Goal: Answer question/provide support: Answer question/provide support

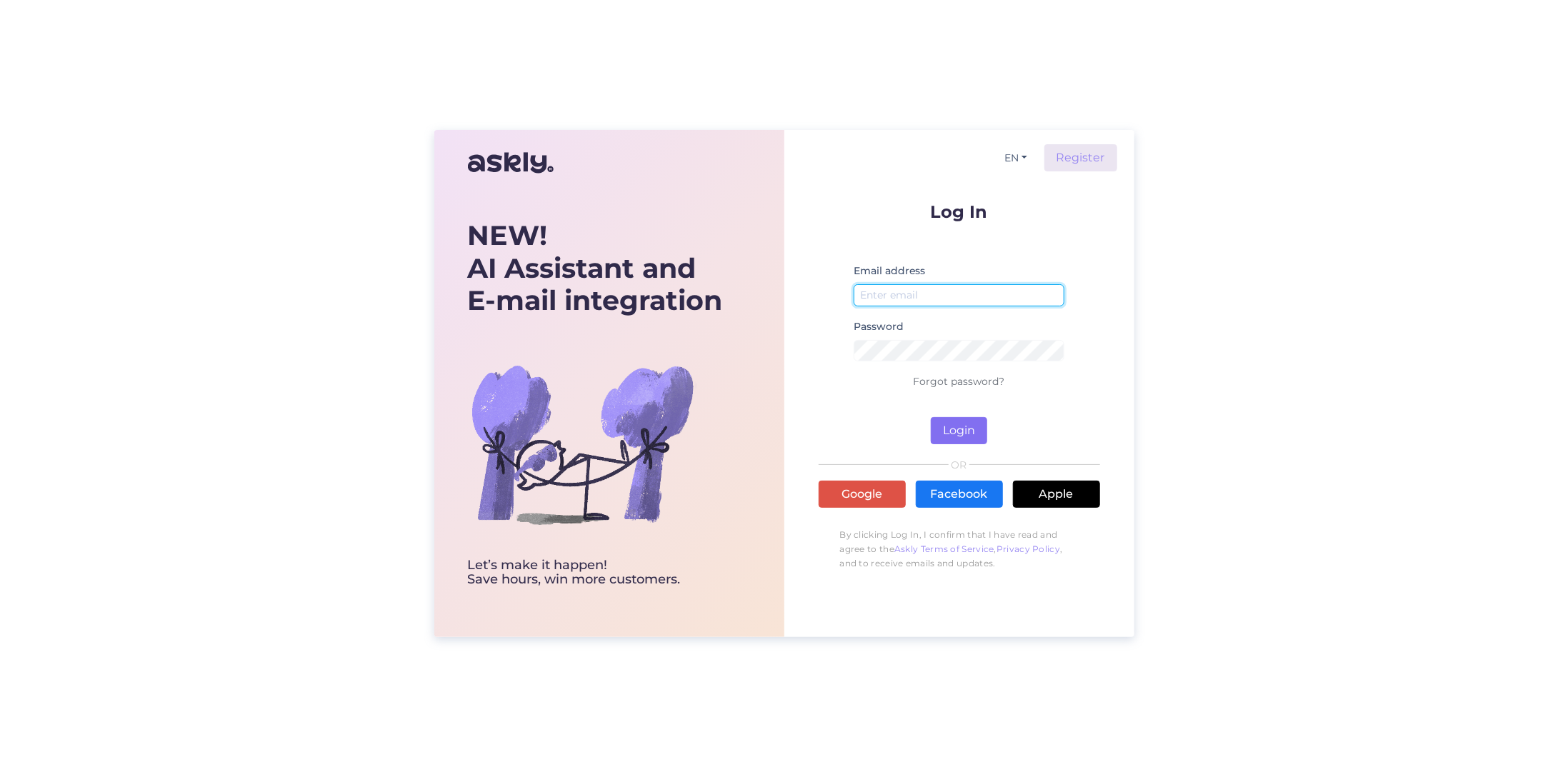
type input "[EMAIL_ADDRESS][DOMAIN_NAME]"
click at [954, 427] on button "Login" at bounding box center [958, 430] width 56 height 27
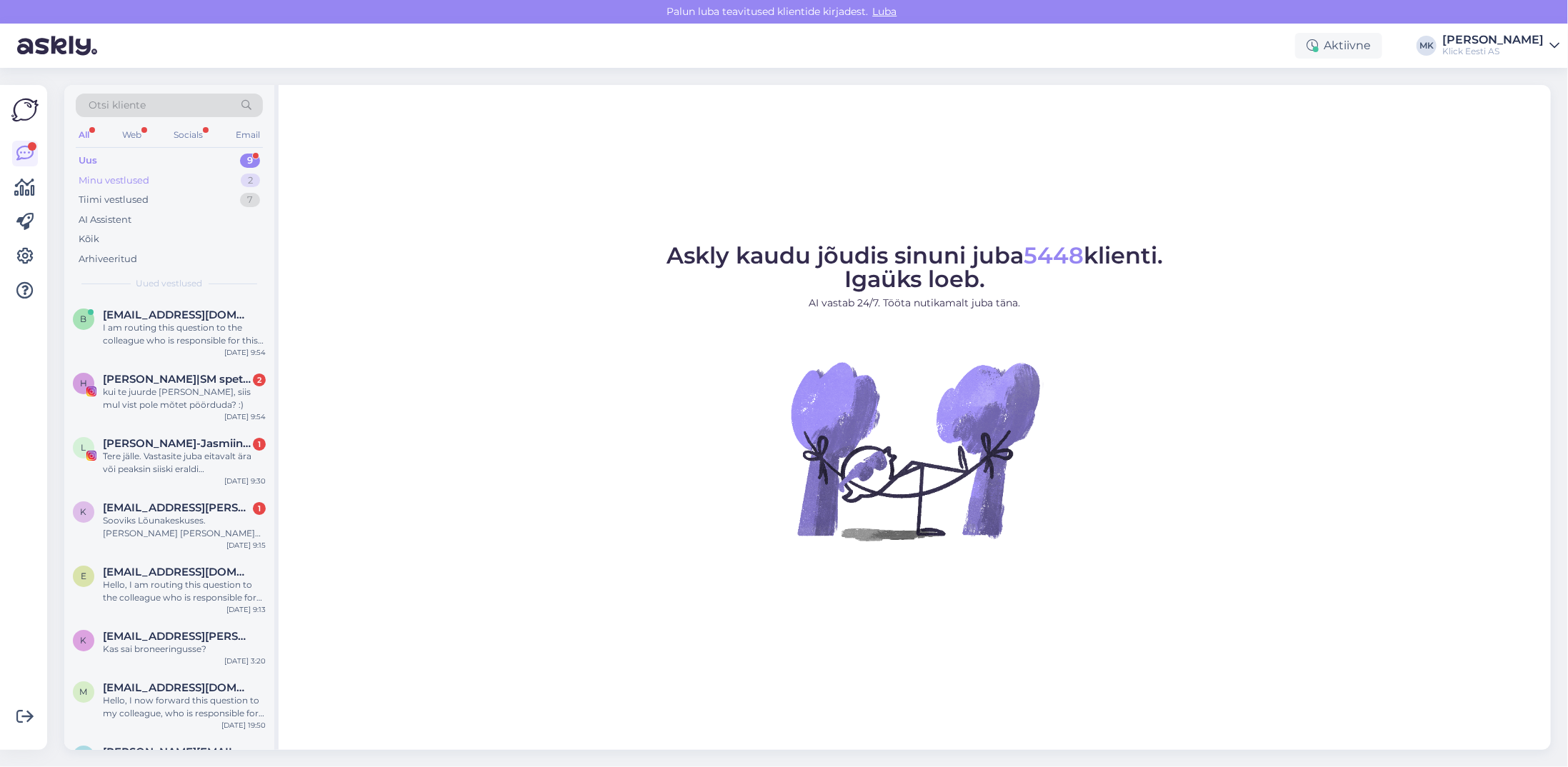
click at [92, 176] on div "Minu vestlused" at bounding box center [113, 180] width 71 height 14
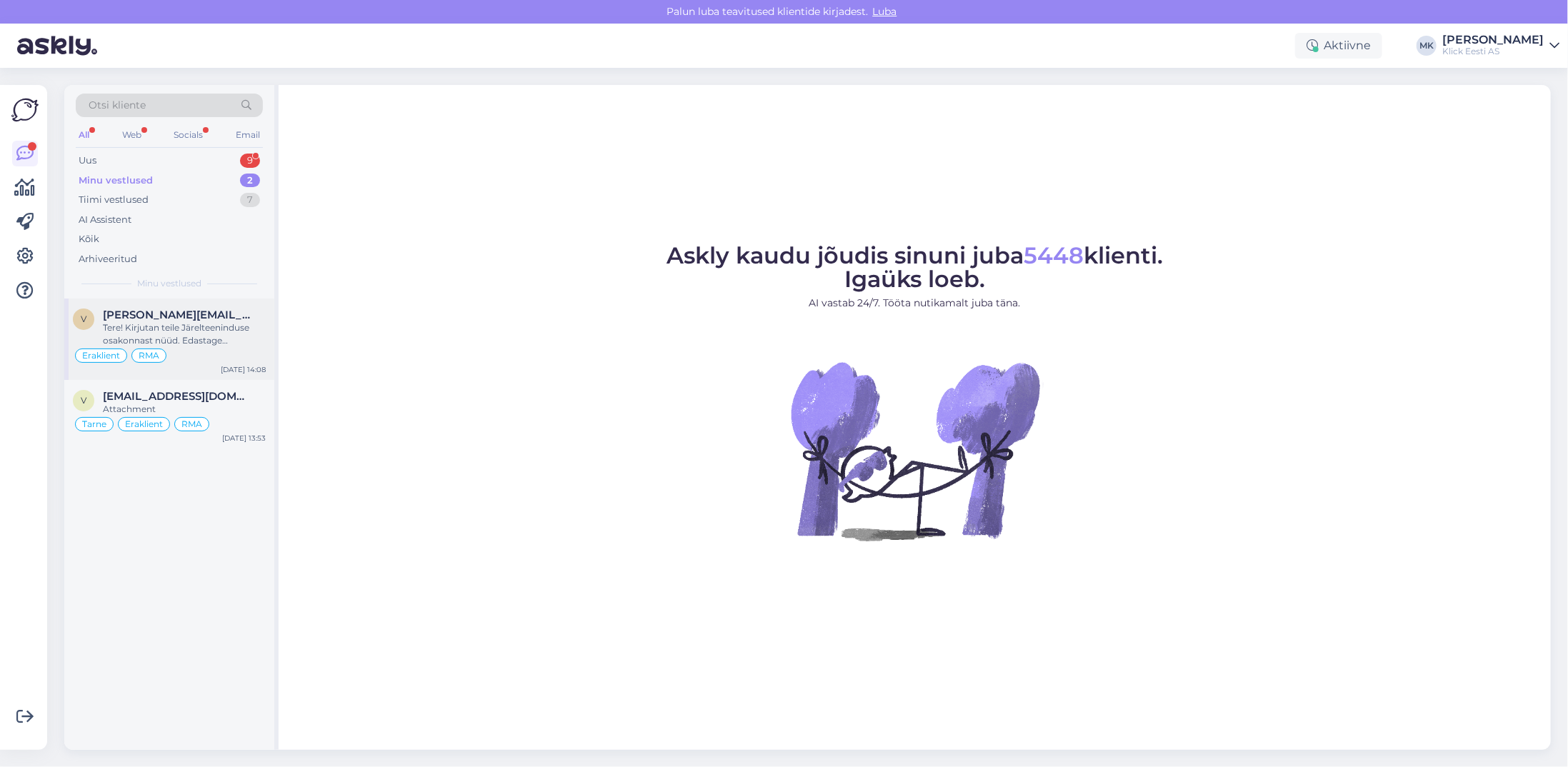
click at [208, 344] on div "Tere! Kirjutan teile Järelteeninduse osakonnast nüüd. Edastage [PERSON_NAME] re…" at bounding box center [184, 335] width 163 height 26
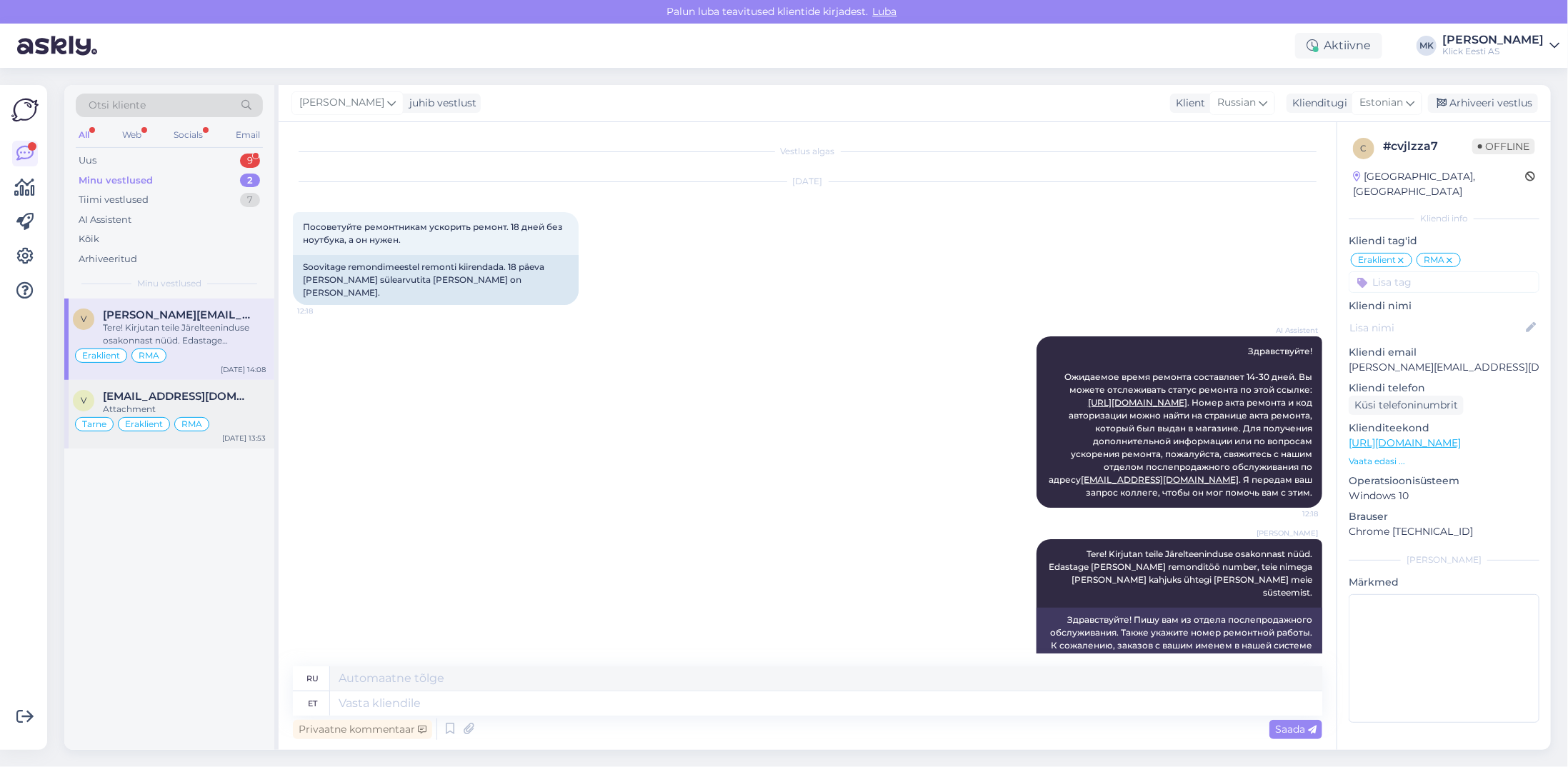
click at [167, 407] on div "Attachment" at bounding box center [184, 409] width 163 height 13
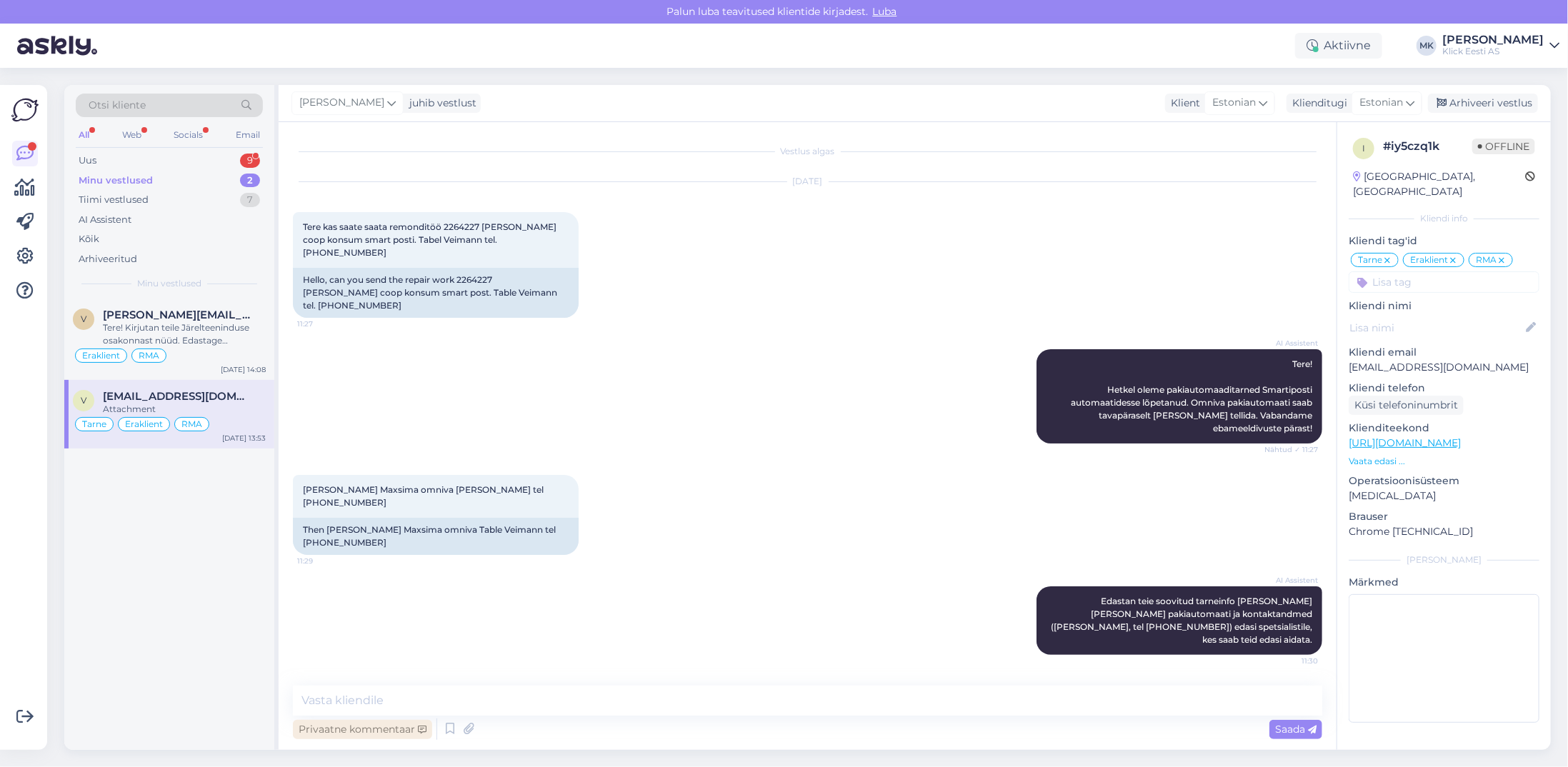
click at [360, 730] on div "Privaatne kommentaar" at bounding box center [362, 729] width 139 height 19
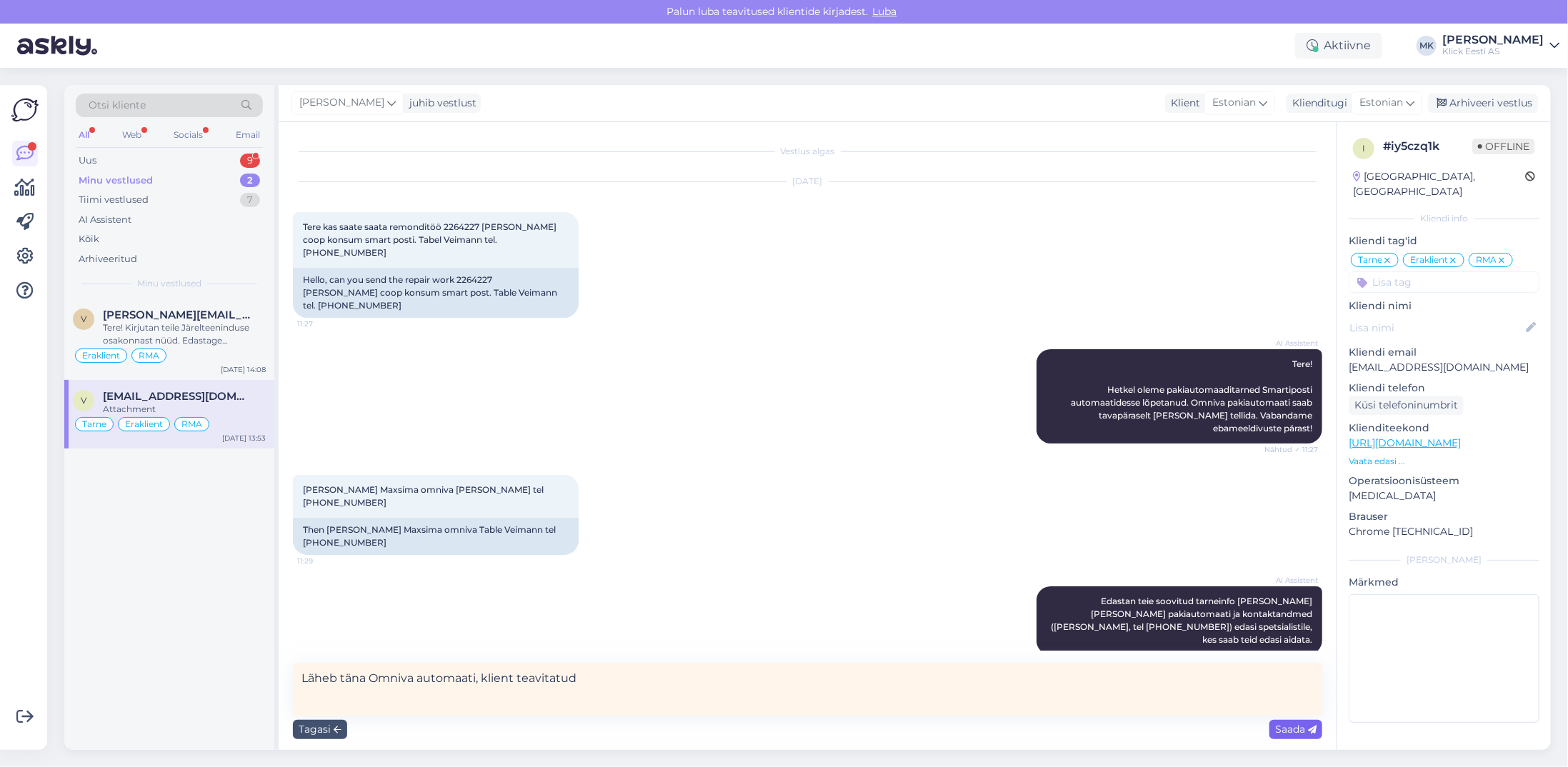
type textarea "Läheb täna Omniva automaati, klient teavitatud"
click at [1285, 728] on span "Saada" at bounding box center [1295, 729] width 42 height 13
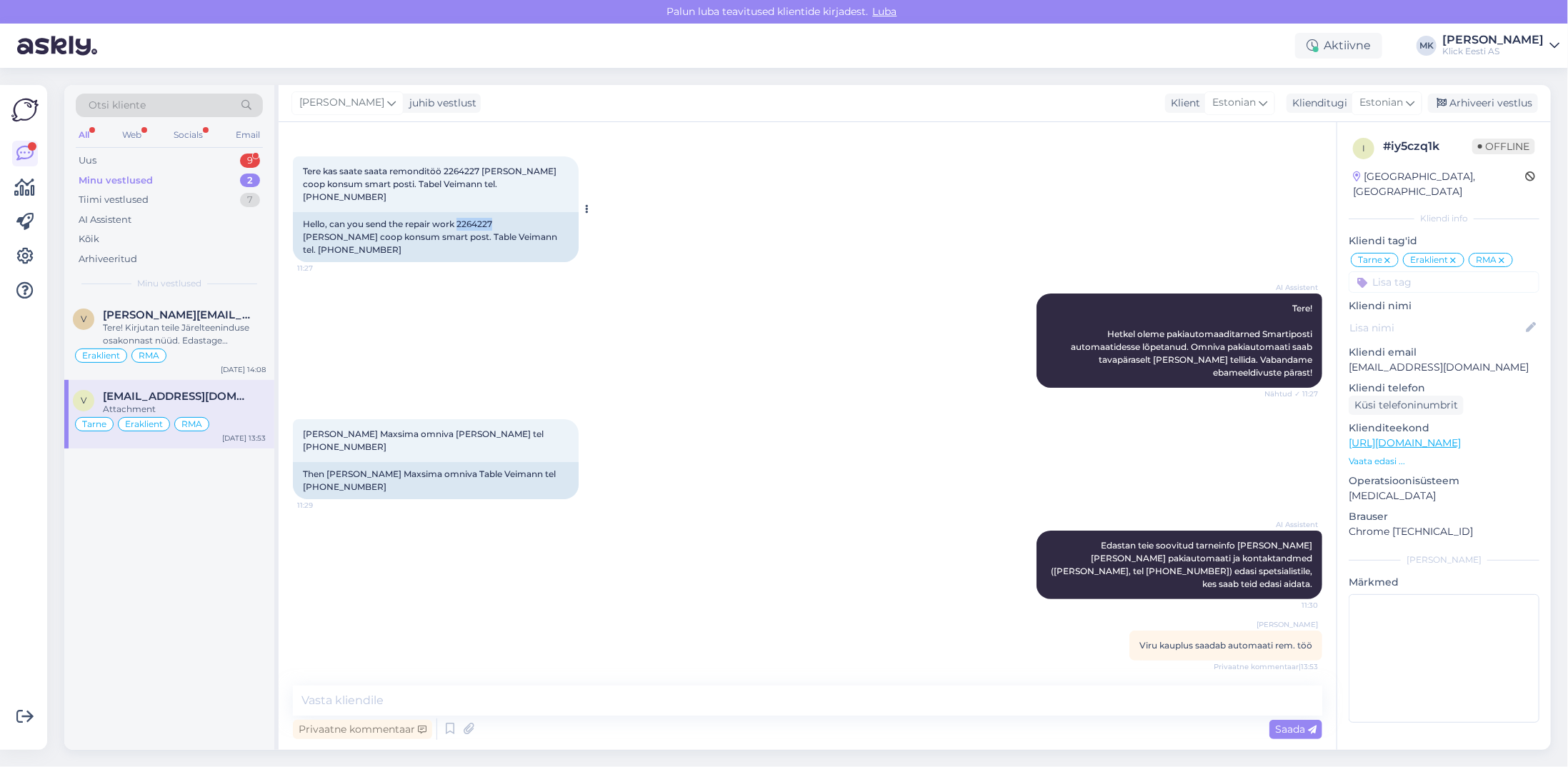
drag, startPoint x: 493, startPoint y: 207, endPoint x: 457, endPoint y: 209, distance: 36.1
click at [457, 212] on div "Hello, can you send the repair work 2264227 Märjamaa coop konsum smart post. Ta…" at bounding box center [436, 237] width 286 height 50
copy div "2264227"
click at [1492, 100] on div "Arhiveeri vestlus" at bounding box center [1482, 102] width 110 height 19
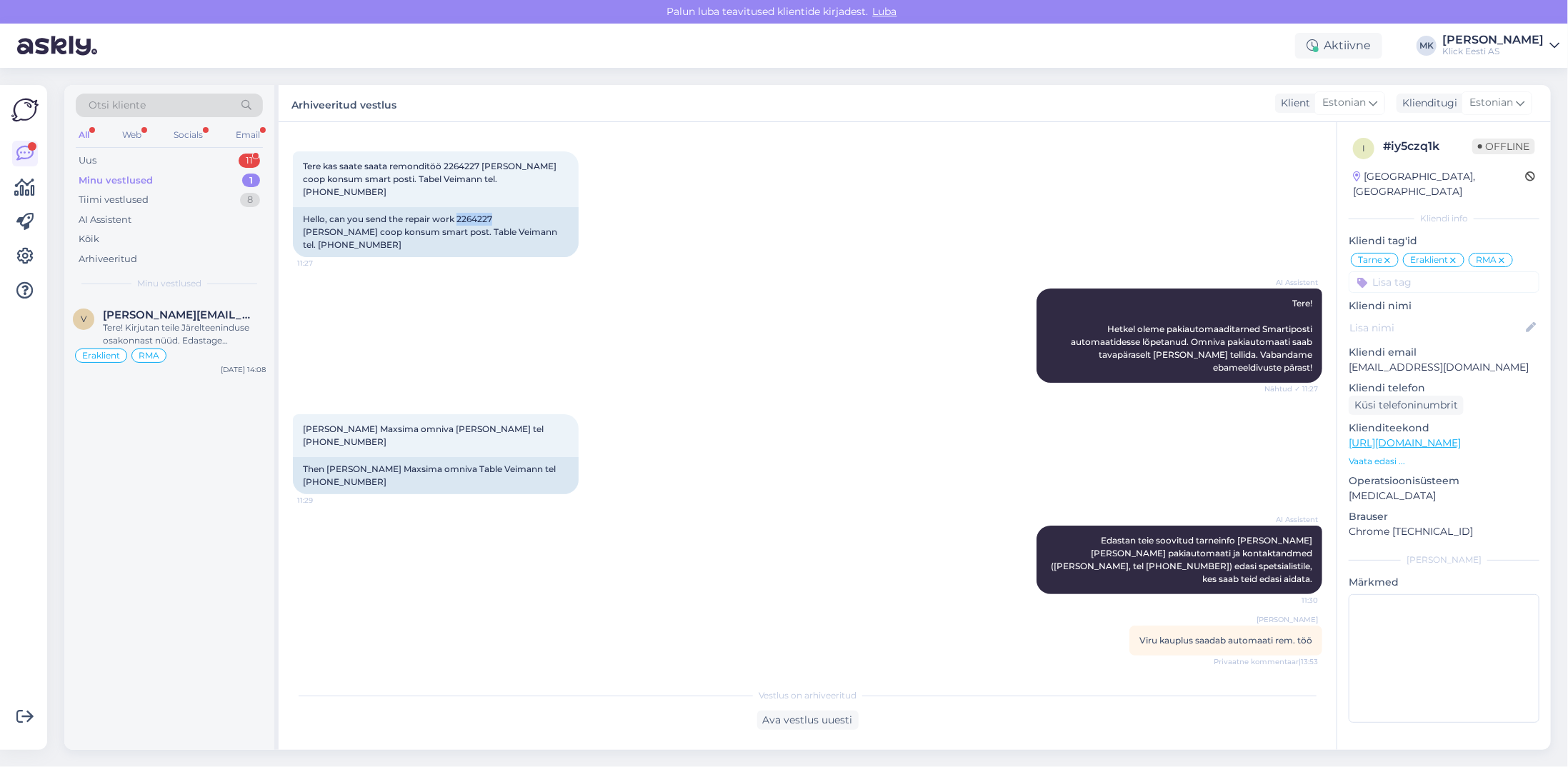
click at [132, 181] on div "Minu vestlused" at bounding box center [115, 180] width 75 height 14
drag, startPoint x: 1512, startPoint y: 59, endPoint x: 1509, endPoint y: 52, distance: 7.6
click at [1512, 59] on div "Aktiivne MK Maili Kongas Klick Eesti AS" at bounding box center [784, 46] width 1568 height 44
click at [1506, 46] on div "Klick Eesti AS" at bounding box center [1493, 52] width 101 height 11
click at [1443, 144] on div "Logi välja" at bounding box center [1432, 146] width 255 height 26
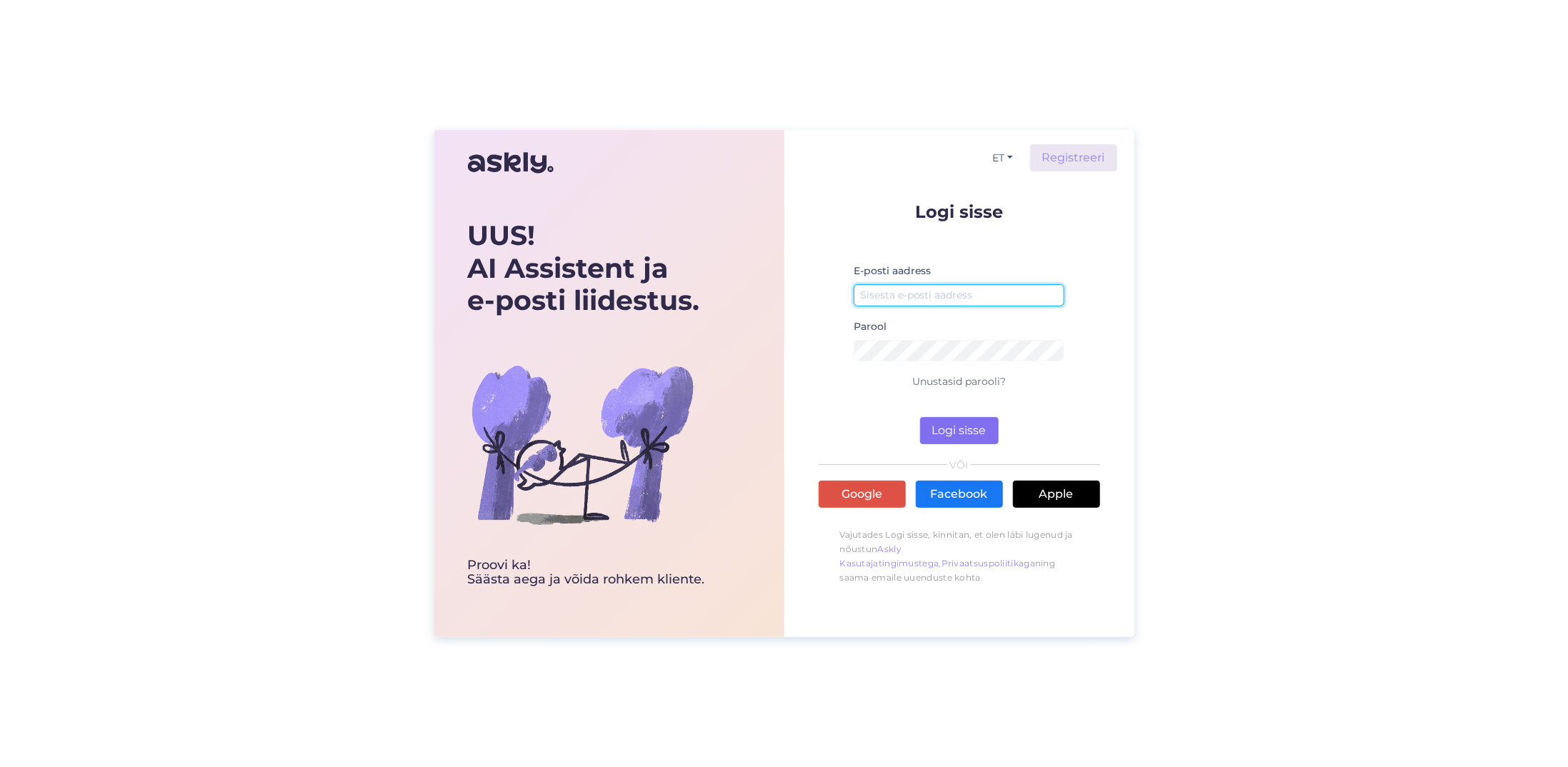
type input "[EMAIL_ADDRESS][DOMAIN_NAME]"
click at [956, 422] on button "Logi sisse" at bounding box center [959, 430] width 78 height 27
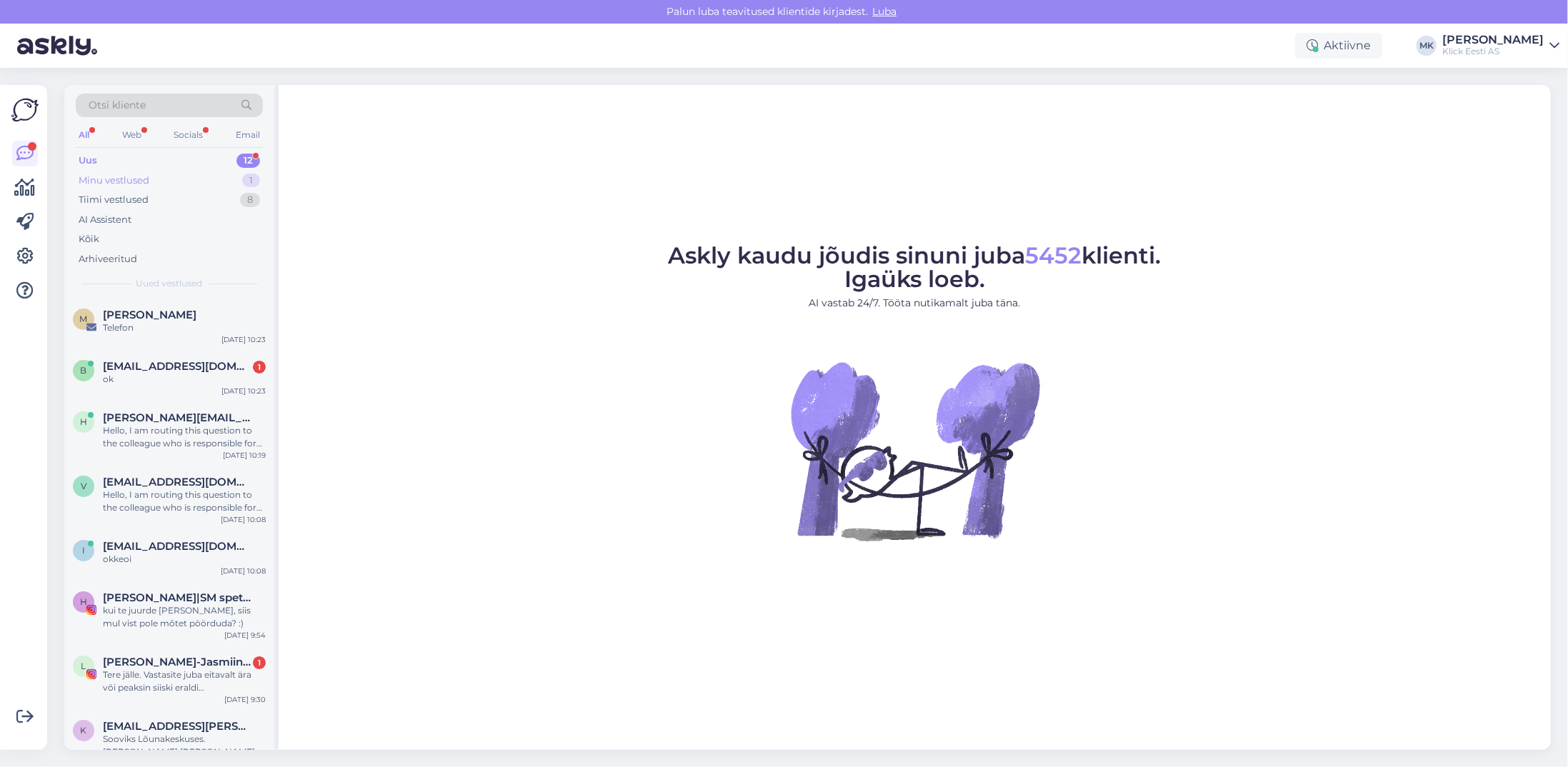
click at [123, 182] on div "Minu vestlused" at bounding box center [113, 180] width 71 height 14
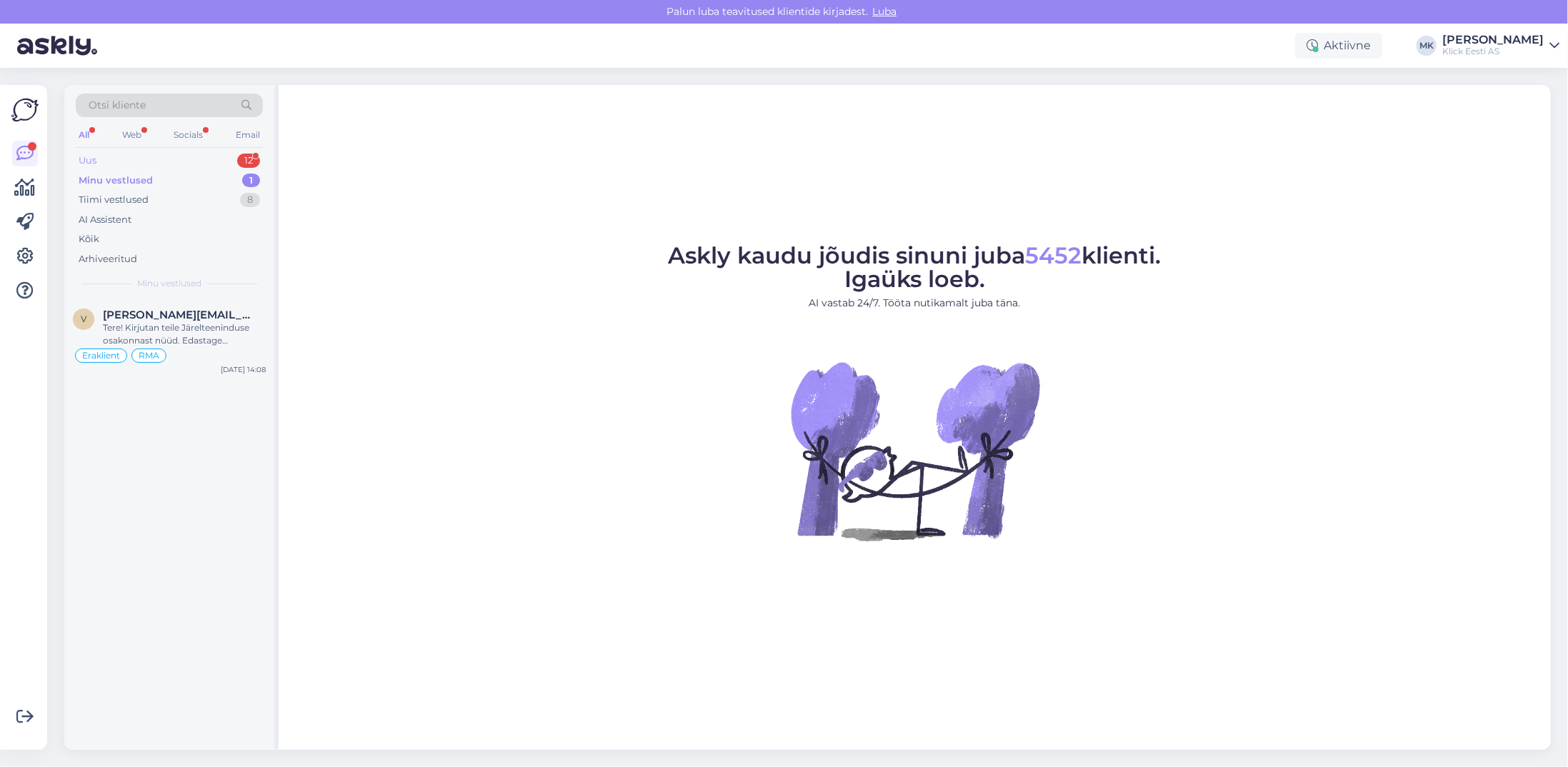
click at [107, 163] on div "Uus 12" at bounding box center [169, 160] width 187 height 20
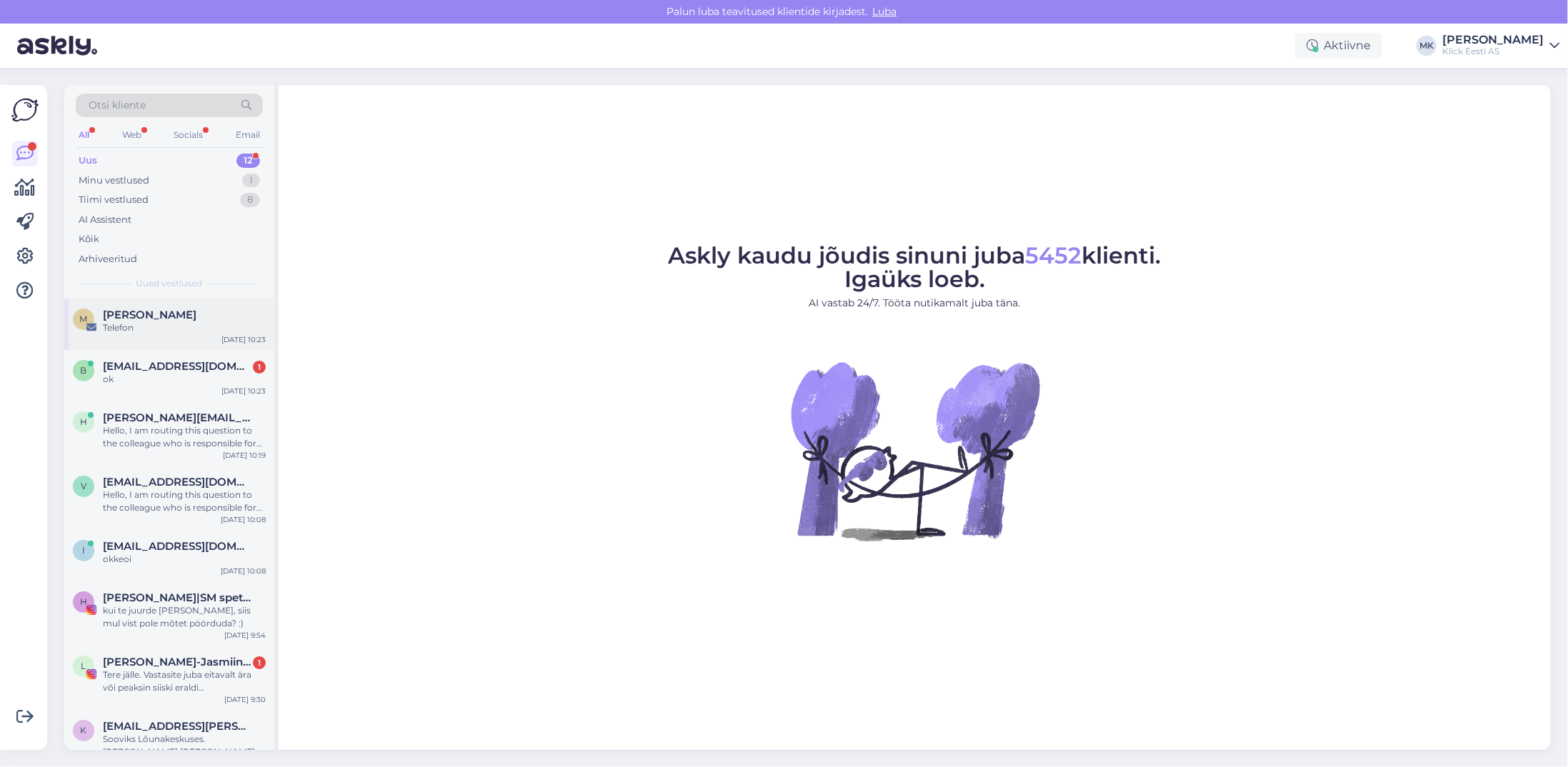
click at [155, 323] on div "Telefon" at bounding box center [184, 328] width 163 height 13
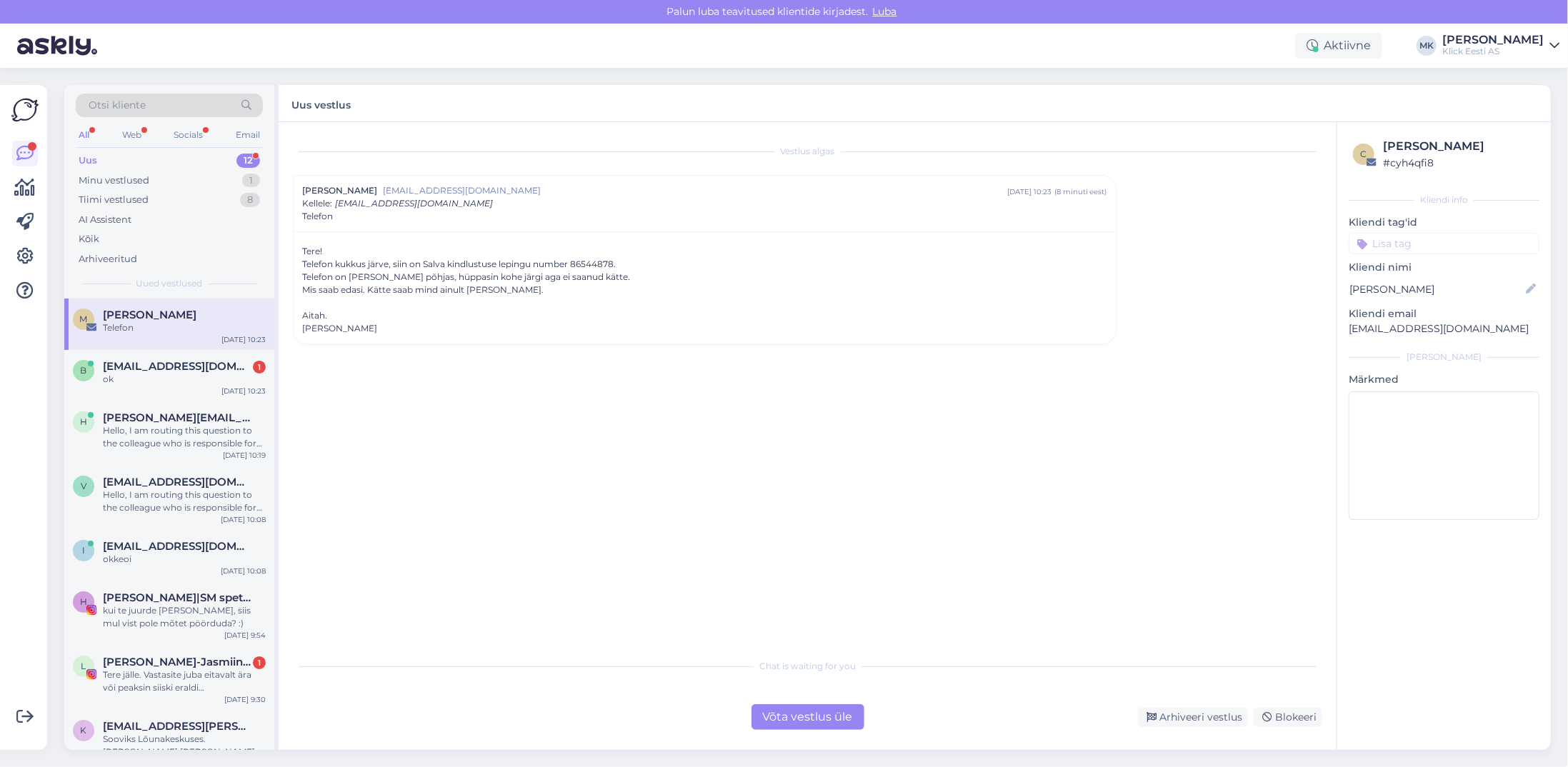
click at [772, 723] on div "Võta vestlus üle" at bounding box center [808, 717] width 113 height 26
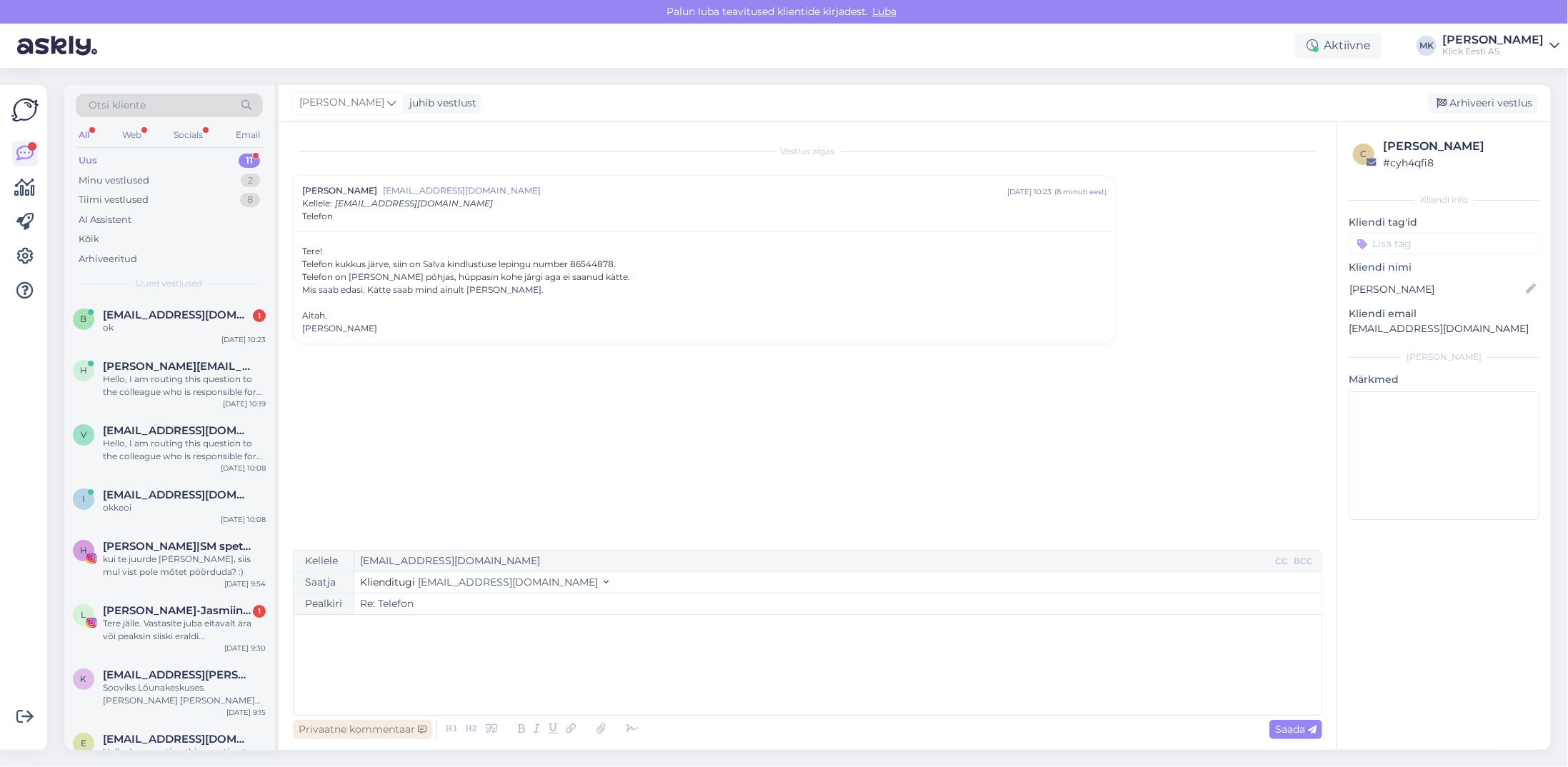
click at [373, 733] on div "Privaatne kommentaar" at bounding box center [362, 729] width 139 height 19
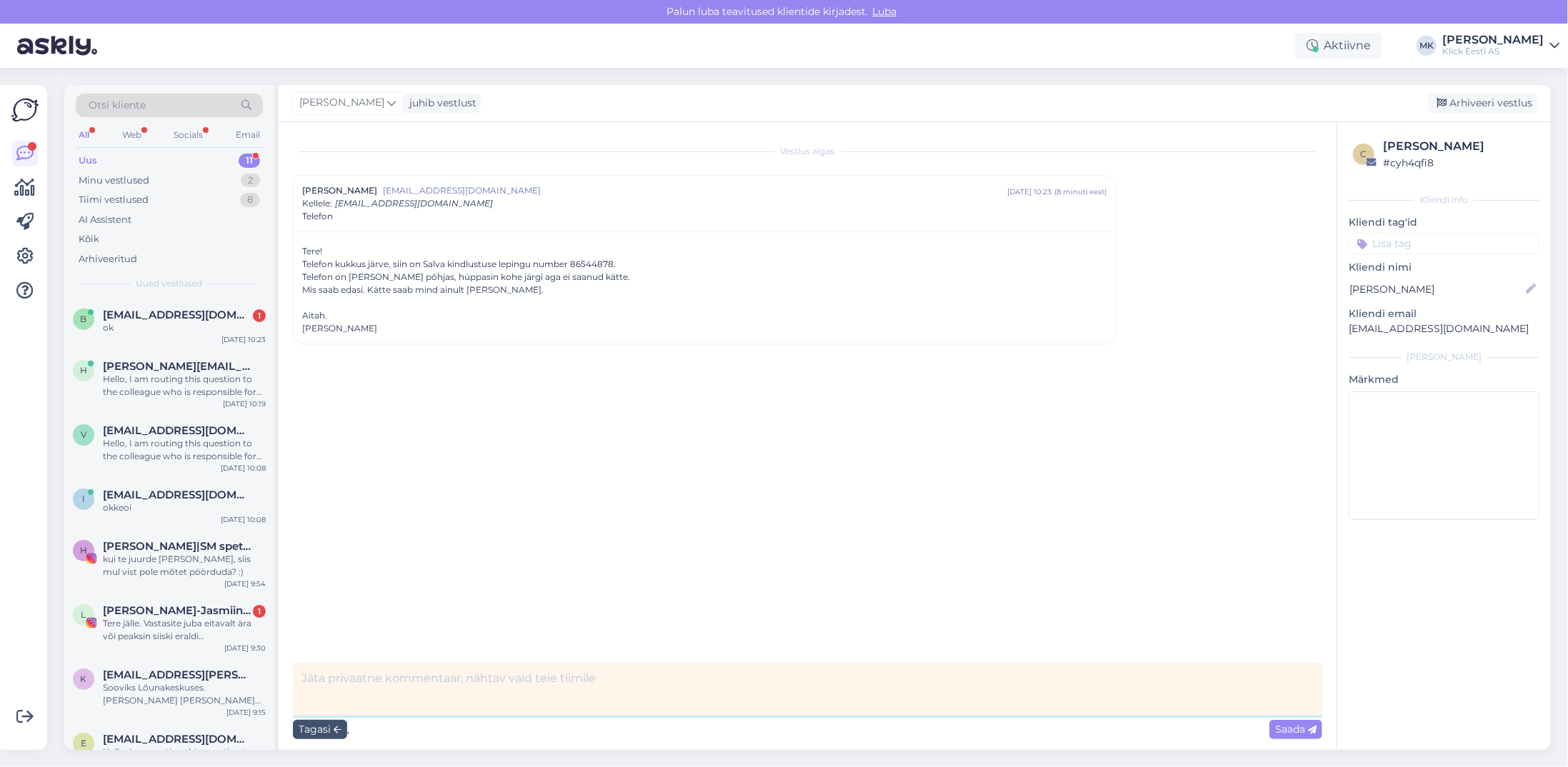
click at [363, 676] on textarea at bounding box center [808, 689] width 1029 height 53
type textarea "s"
type textarea "Salvale info edastatud, ootan vastust"
click at [1285, 728] on span "Saada" at bounding box center [1295, 729] width 42 height 13
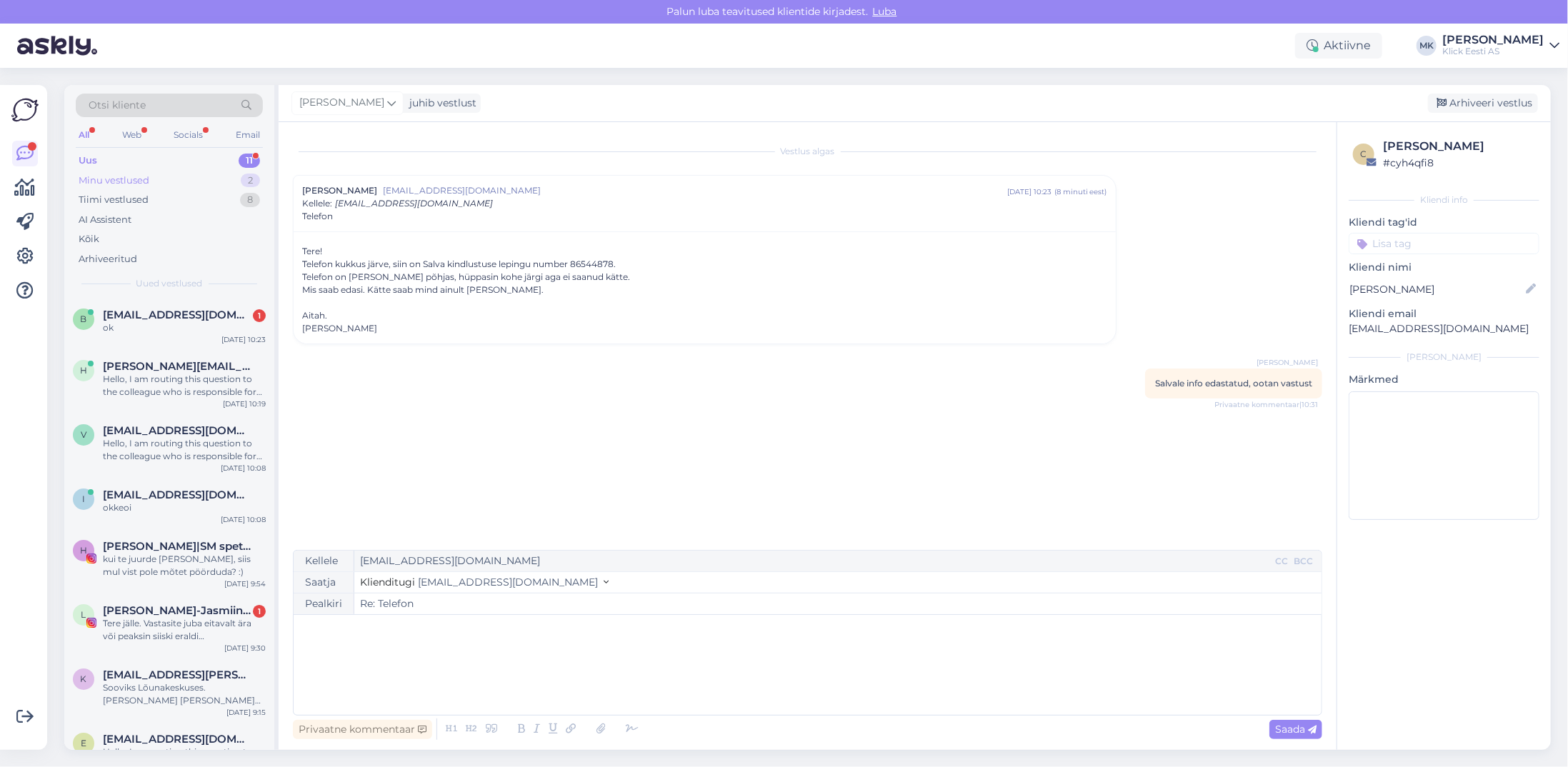
click at [140, 171] on div "Minu vestlused 2" at bounding box center [169, 181] width 187 height 20
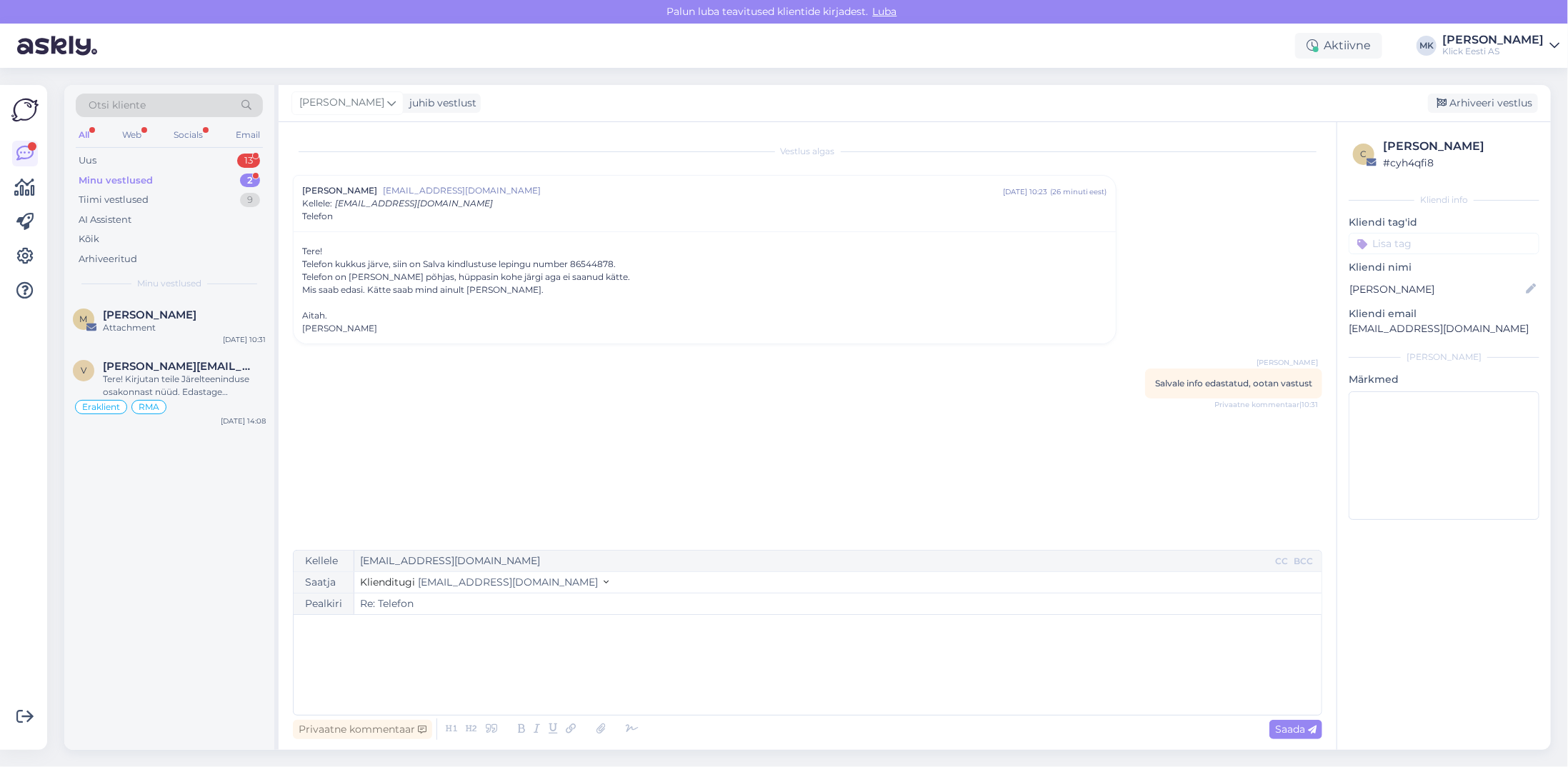
click at [127, 174] on div "Minu vestlused" at bounding box center [115, 180] width 75 height 14
click at [160, 315] on span "[PERSON_NAME]" at bounding box center [149, 315] width 93 height 13
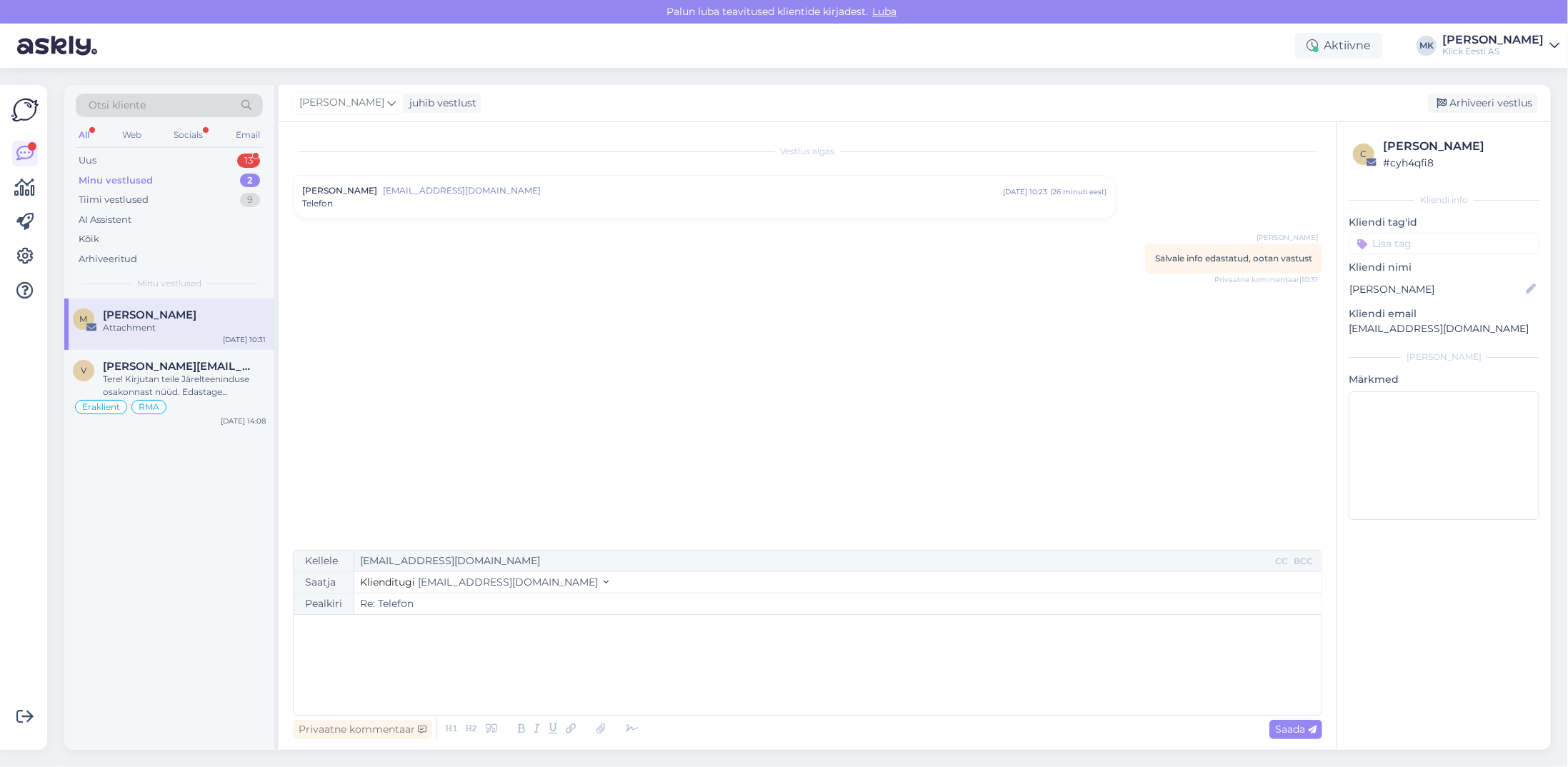
click at [407, 648] on div "﻿" at bounding box center [807, 665] width 1014 height 86
click at [383, 730] on div "Privaatne kommentaar" at bounding box center [362, 729] width 139 height 19
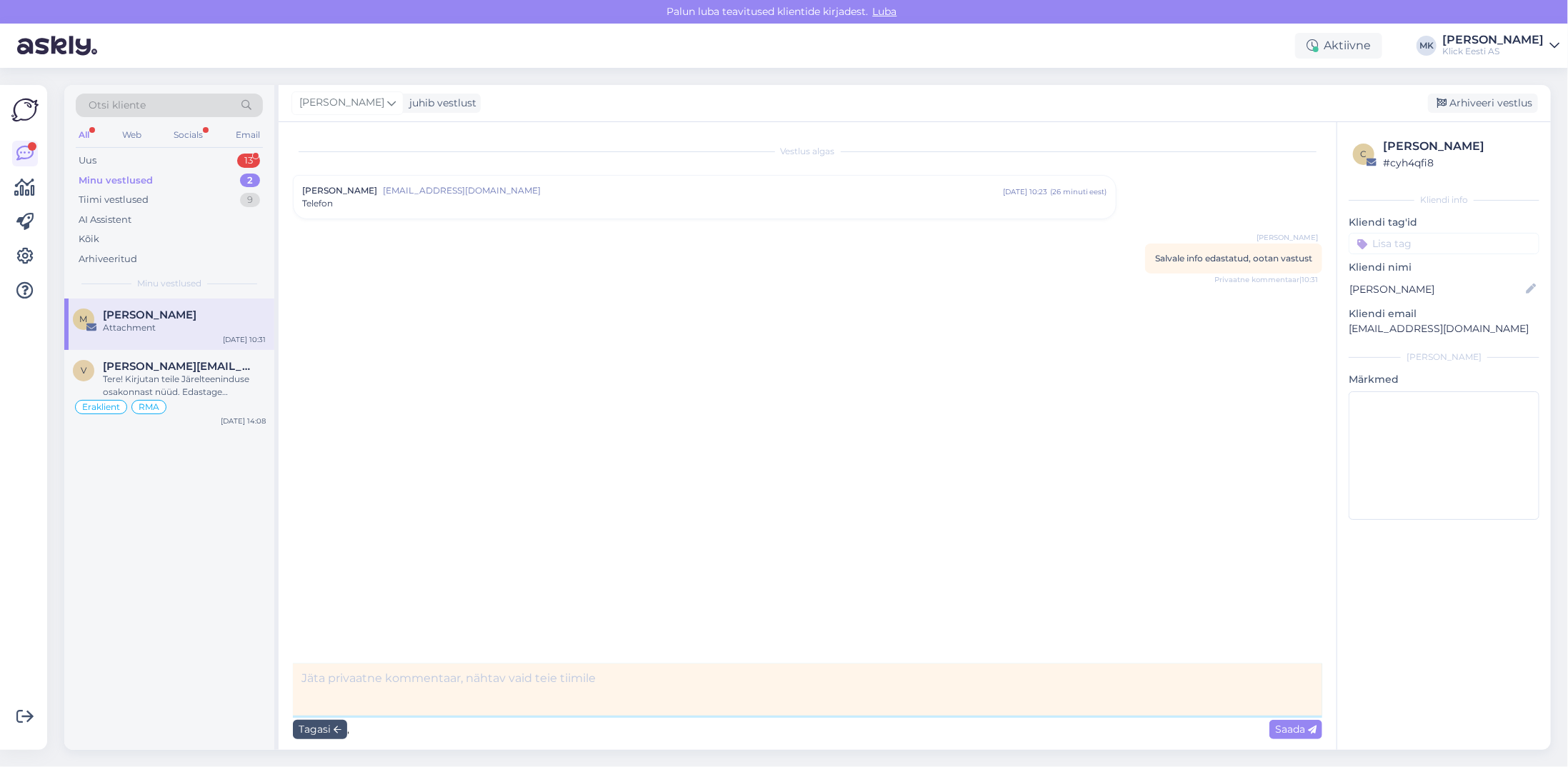
click at [383, 679] on textarea at bounding box center [808, 689] width 1029 height 53
type textarea "Kindlustus suhtleb ise kliendiga, järve põhja kadumine paraku on välistuse all"
click at [1281, 724] on span "Saada" at bounding box center [1295, 729] width 42 height 13
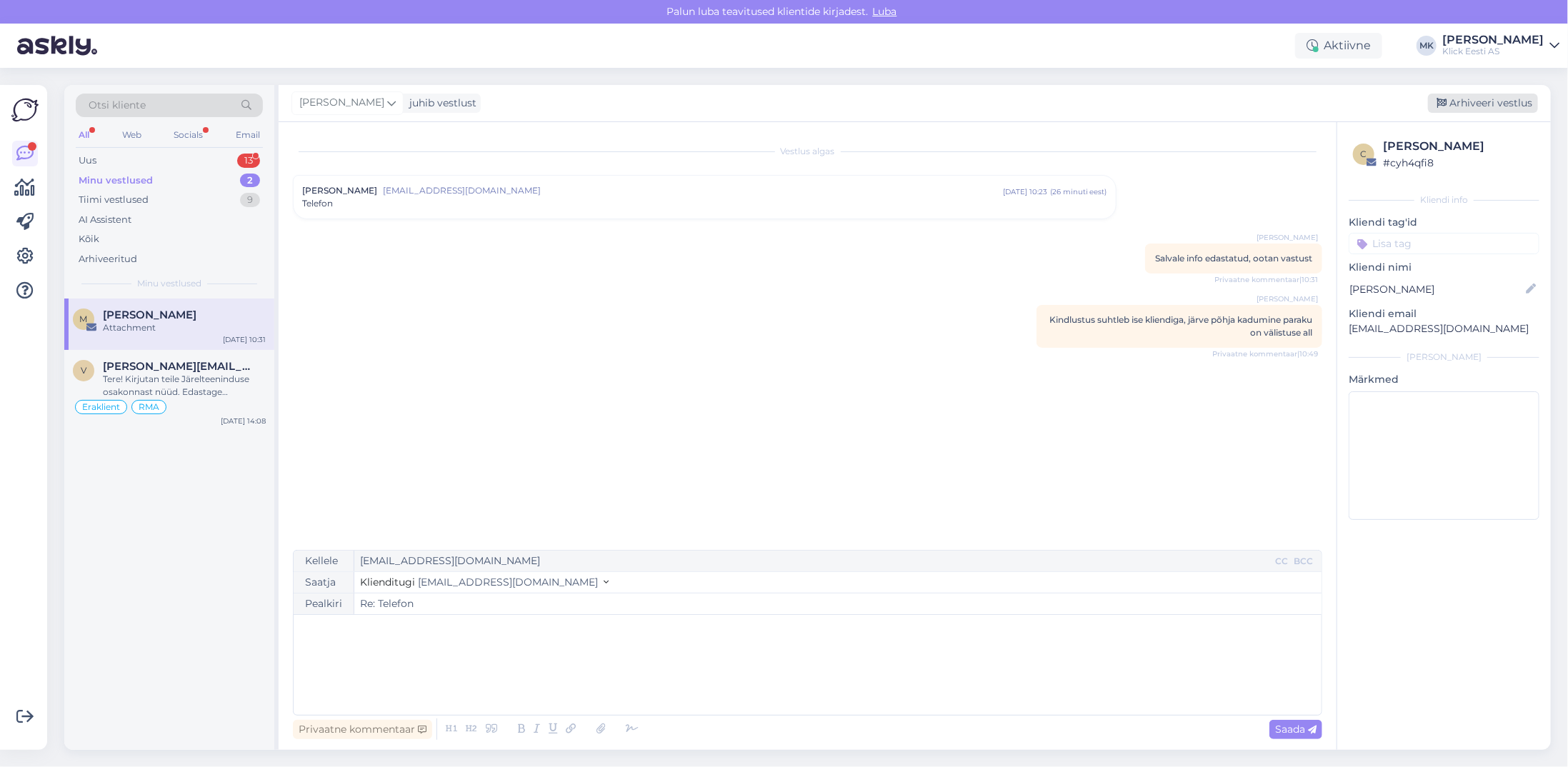
click at [1493, 98] on div "Arhiveeri vestlus" at bounding box center [1482, 102] width 110 height 19
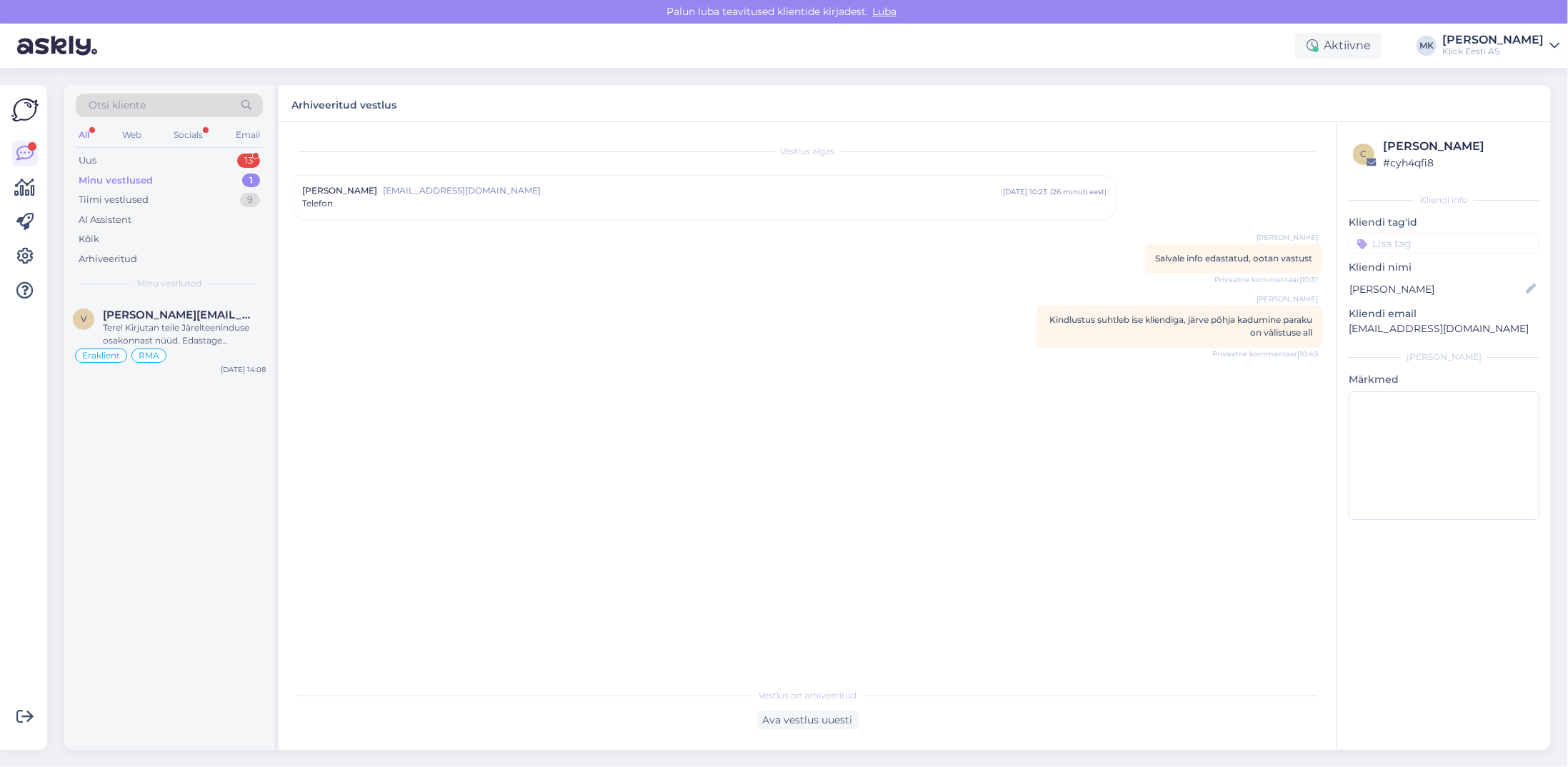
click at [95, 183] on div "Minu vestlused" at bounding box center [115, 180] width 75 height 14
click at [101, 177] on div "Minu vestlused" at bounding box center [115, 180] width 75 height 14
click at [1498, 49] on div "Klick Eesti AS" at bounding box center [1493, 52] width 101 height 11
click at [1413, 137] on div "Logi välja" at bounding box center [1432, 146] width 255 height 26
